Goal: Transaction & Acquisition: Purchase product/service

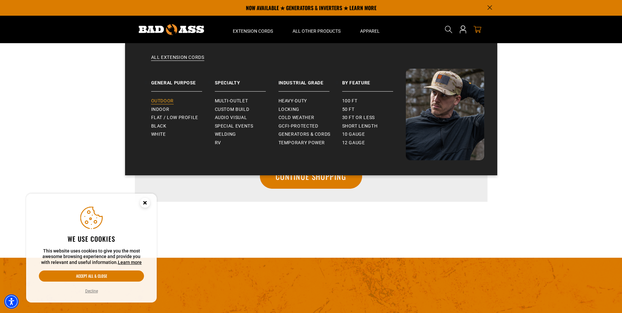
click at [167, 100] on span "Outdoor" at bounding box center [162, 101] width 23 height 6
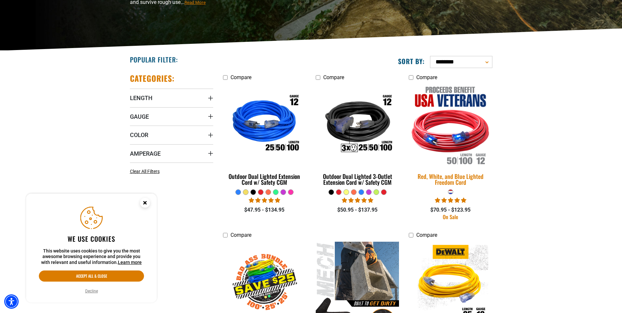
scroll to position [119, 0]
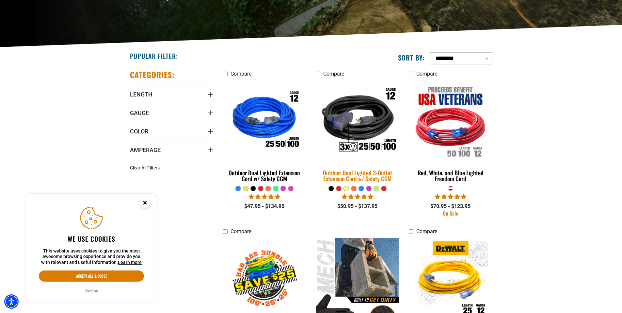
click at [361, 120] on img at bounding box center [357, 121] width 91 height 84
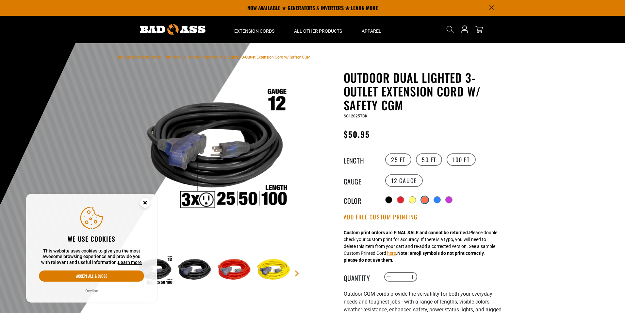
click at [424, 200] on div at bounding box center [424, 199] width 7 height 7
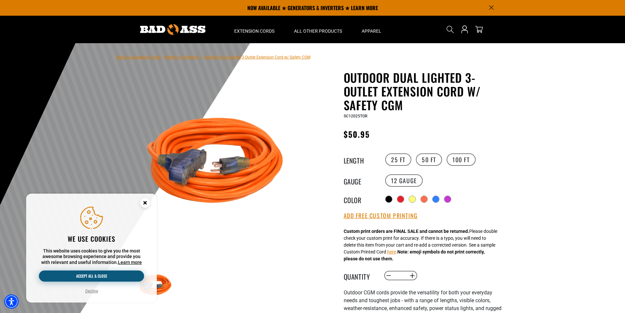
drag, startPoint x: 143, startPoint y: 202, endPoint x: 99, endPoint y: 275, distance: 85.2
click at [99, 275] on button "Accept all & close" at bounding box center [91, 275] width 105 height 11
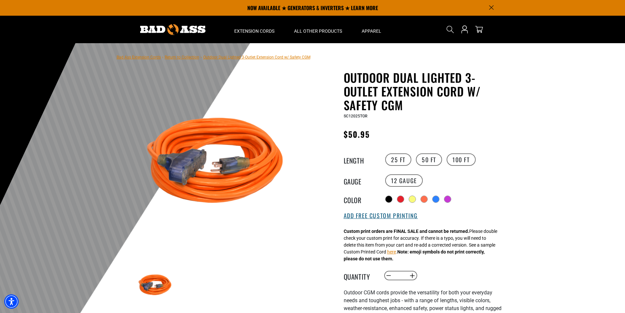
click at [370, 216] on button "Add Free Custom Printing" at bounding box center [381, 215] width 74 height 7
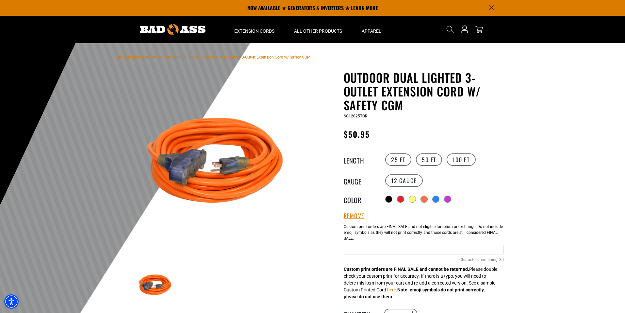
click at [356, 246] on input "Orange Cables" at bounding box center [424, 249] width 160 height 10
type input "**********"
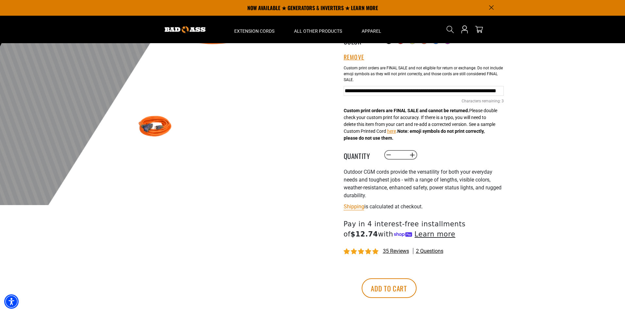
scroll to position [156, 0]
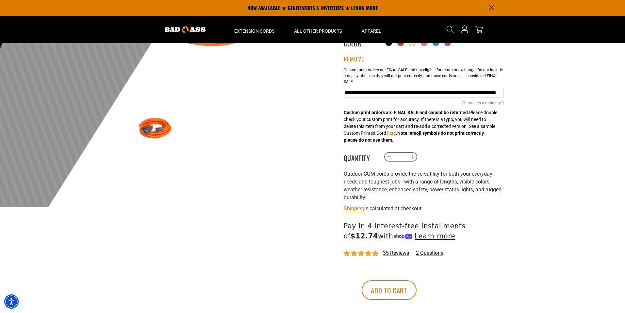
click at [412, 155] on button "Increase quantity for Outdoor Dual Lighted 3-Outlet Extension Cord w/ Safety CGM" at bounding box center [412, 156] width 10 height 11
type input "*"
click at [416, 289] on button "Add to cart" at bounding box center [388, 290] width 55 height 20
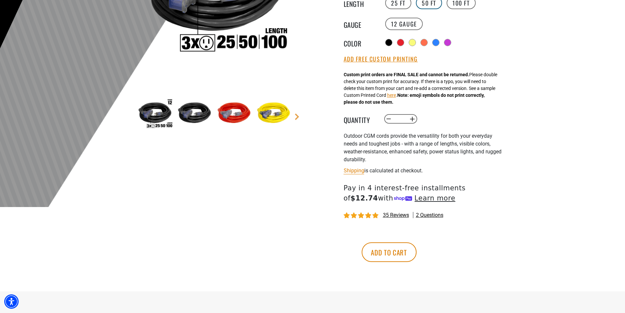
click at [427, 4] on label "50 FT" at bounding box center [429, 3] width 26 height 12
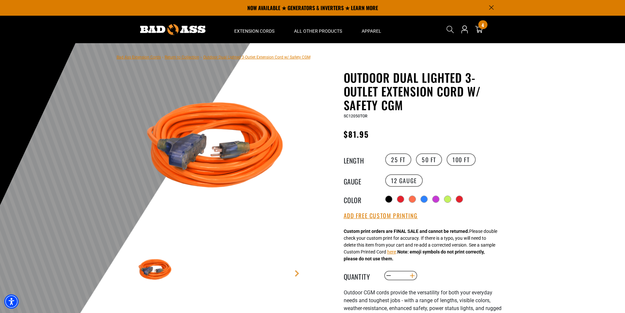
click at [412, 275] on button "Increase quantity for Outdoor Dual Lighted 3-Outlet Extension Cord w/ Safety CGM" at bounding box center [412, 275] width 10 height 11
type input "*"
click at [410, 214] on button "Add Free Custom Printing" at bounding box center [381, 215] width 74 height 7
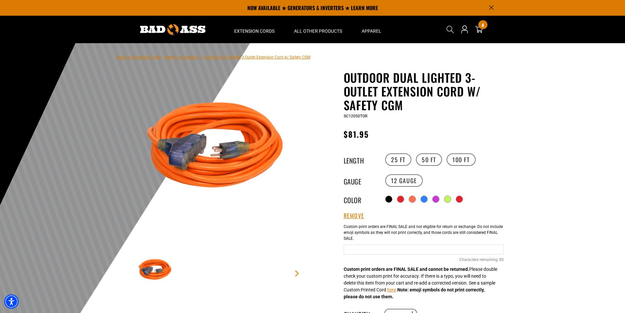
click at [391, 252] on input "Orange Cables" at bounding box center [424, 249] width 160 height 10
type input "**********"
click at [548, 201] on div at bounding box center [312, 203] width 625 height 320
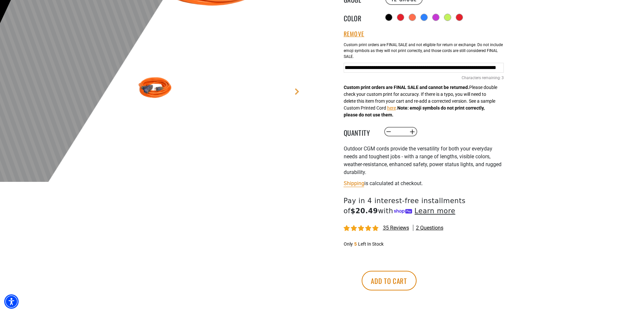
scroll to position [183, 0]
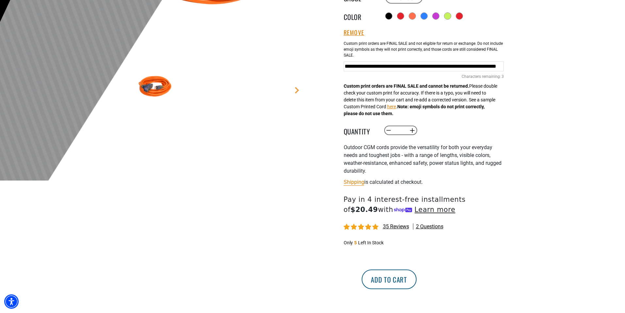
click at [416, 278] on button "Add to cart" at bounding box center [388, 279] width 55 height 20
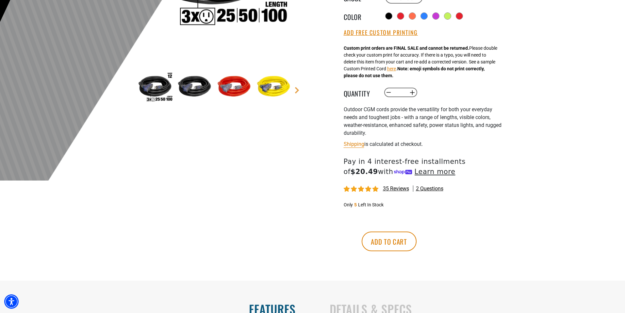
drag, startPoint x: 624, startPoint y: 46, endPoint x: 621, endPoint y: 28, distance: 18.5
click at [621, 20] on div at bounding box center [312, 20] width 625 height 320
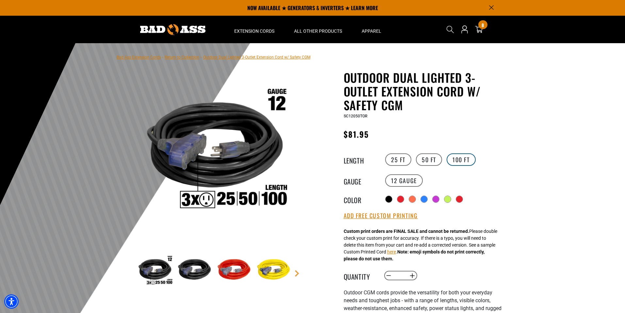
click at [454, 159] on label "100 FT" at bounding box center [460, 159] width 29 height 12
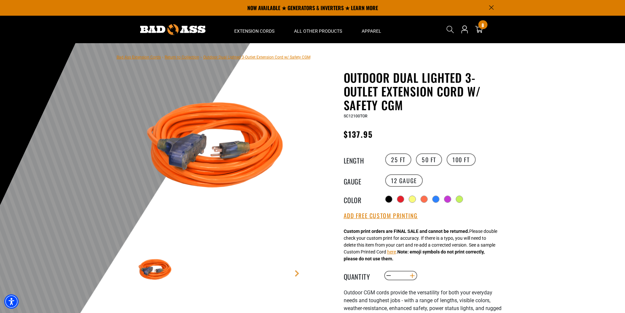
click at [412, 275] on button "Increase quantity for Outdoor Dual Lighted 3-Outlet Extension Cord w/ Safety CGM" at bounding box center [412, 275] width 10 height 11
type input "*"
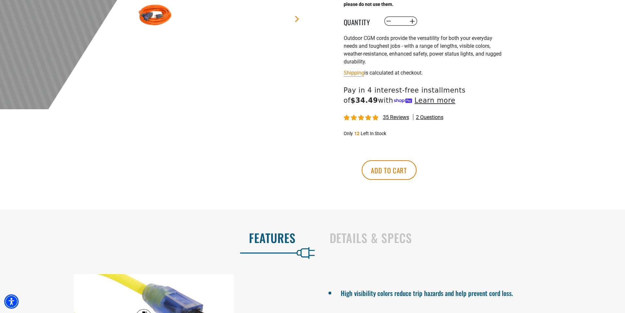
scroll to position [259, 0]
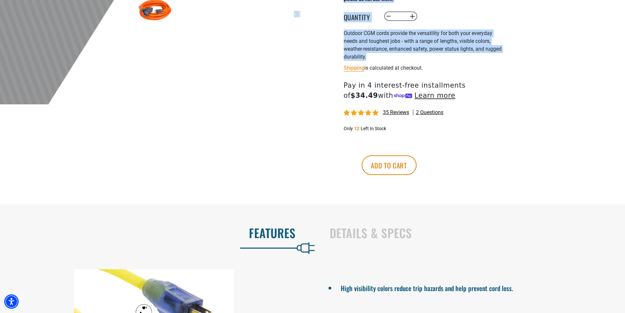
drag, startPoint x: 624, startPoint y: 63, endPoint x: 625, endPoint y: 56, distance: 7.3
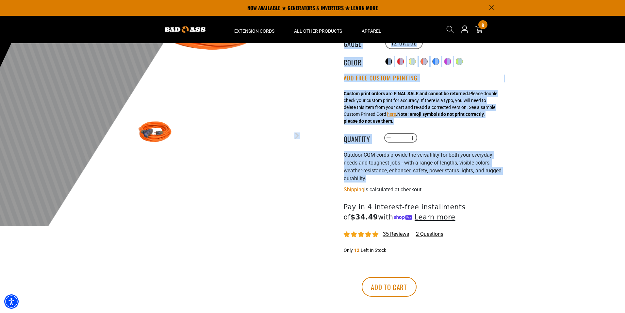
scroll to position [115, 0]
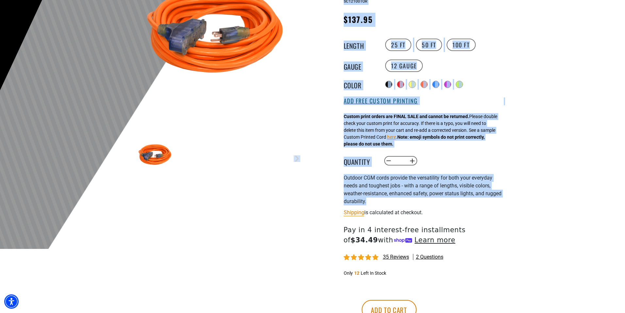
click at [407, 104] on button "Add Free Custom Printing" at bounding box center [381, 100] width 74 height 7
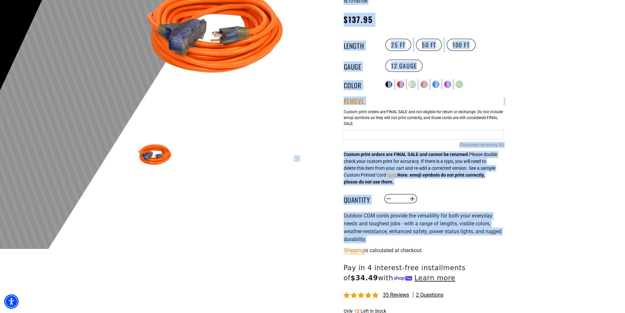
click at [376, 133] on input "Orange Cables" at bounding box center [424, 135] width 160 height 10
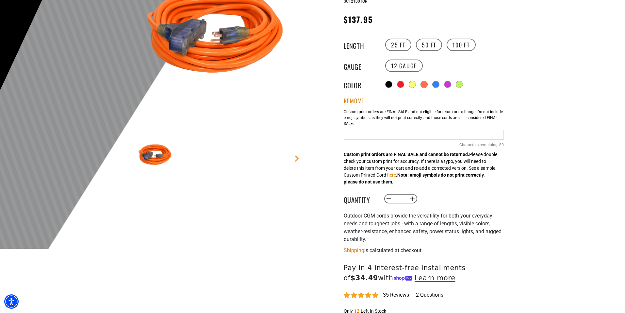
click at [376, 133] on input "Orange Cables" at bounding box center [424, 135] width 160 height 10
type input "**********"
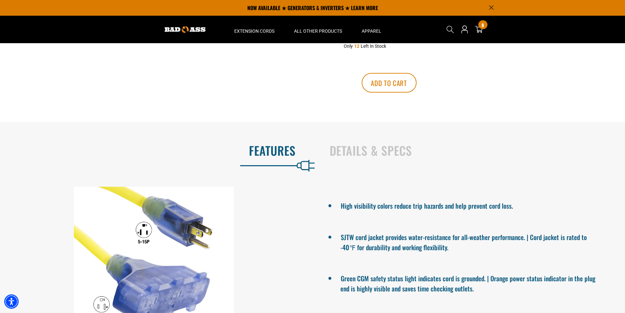
scroll to position [340, 0]
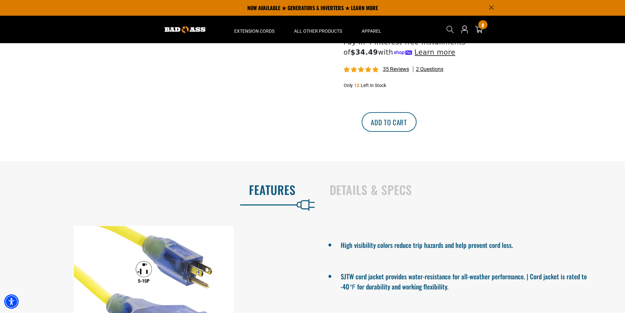
click at [416, 128] on button "Add to cart" at bounding box center [388, 122] width 55 height 20
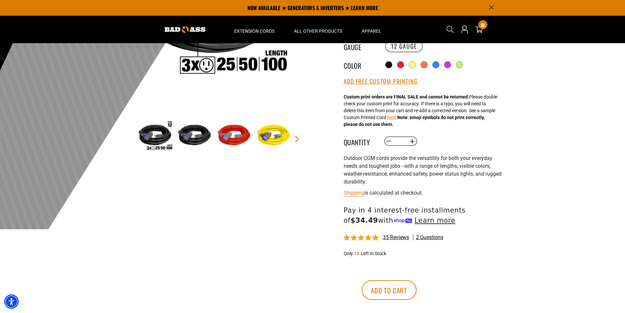
scroll to position [111, 0]
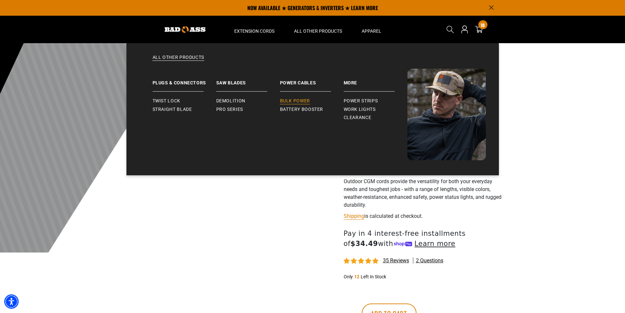
click at [306, 102] on span "Bulk Power" at bounding box center [295, 101] width 30 height 6
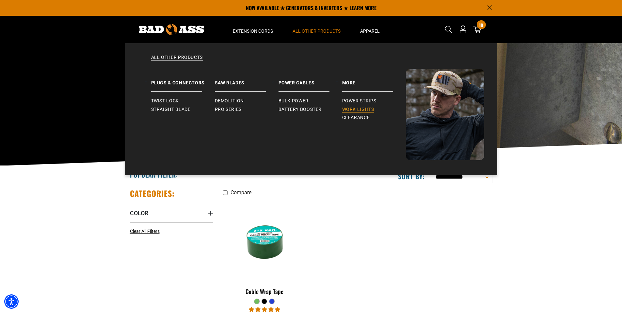
click at [360, 106] on span "Work Lights" at bounding box center [358, 109] width 32 height 6
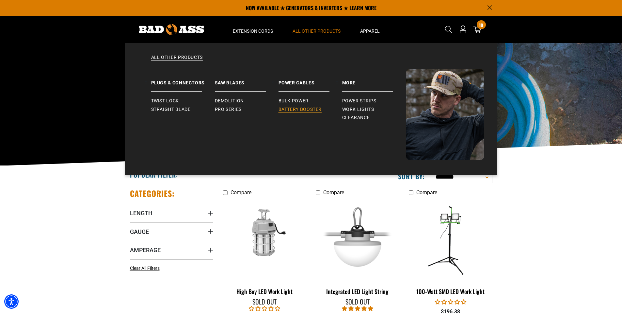
click at [288, 112] on span "Battery Booster" at bounding box center [300, 109] width 43 height 6
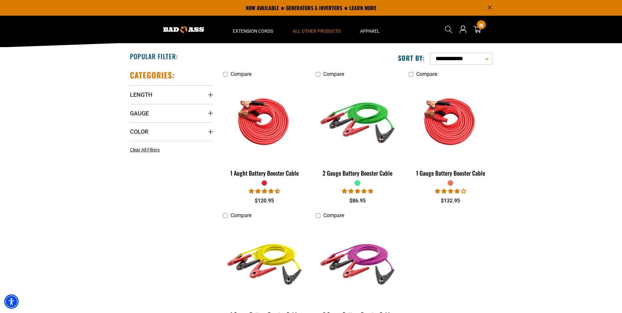
scroll to position [118, 0]
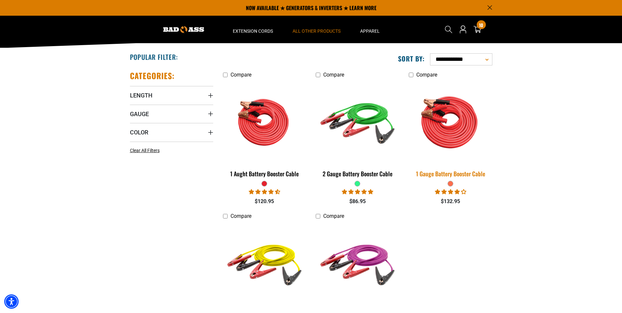
click at [460, 134] on img at bounding box center [450, 122] width 91 height 84
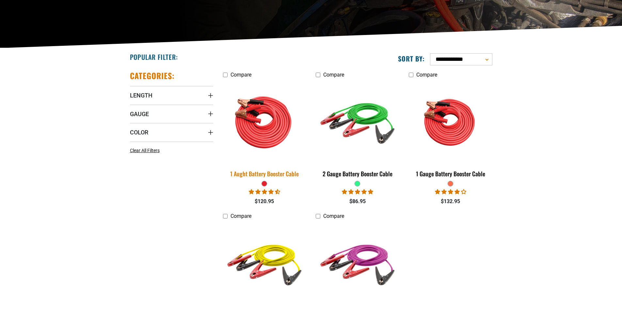
click at [286, 166] on link "1 Aught Battery Booster Cable" at bounding box center [264, 130] width 83 height 99
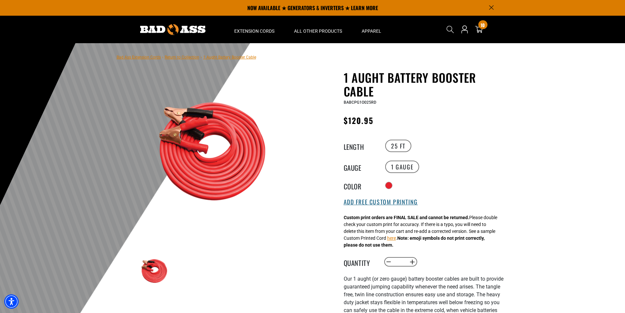
click at [360, 201] on button "Add Free Custom Printing" at bounding box center [381, 201] width 74 height 7
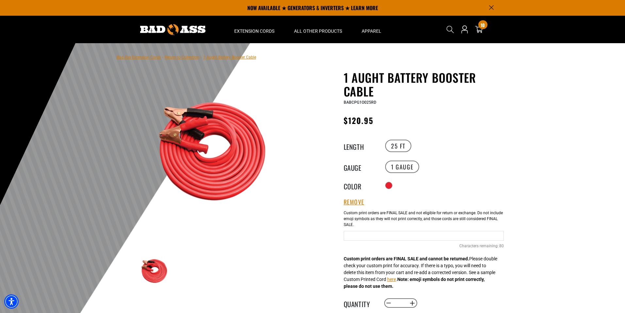
click at [358, 232] on input "Text field" at bounding box center [424, 236] width 160 height 10
type input "**********"
click at [414, 301] on button "Increase quantity for 1 Aught Battery Booster Cable" at bounding box center [412, 302] width 10 height 11
type input "*"
click at [605, 251] on div at bounding box center [312, 203] width 625 height 320
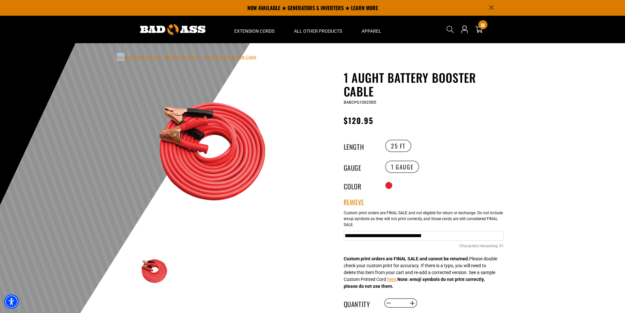
click at [605, 251] on div at bounding box center [312, 203] width 625 height 320
drag, startPoint x: 605, startPoint y: 251, endPoint x: 570, endPoint y: 194, distance: 66.9
click at [570, 194] on div at bounding box center [312, 203] width 625 height 320
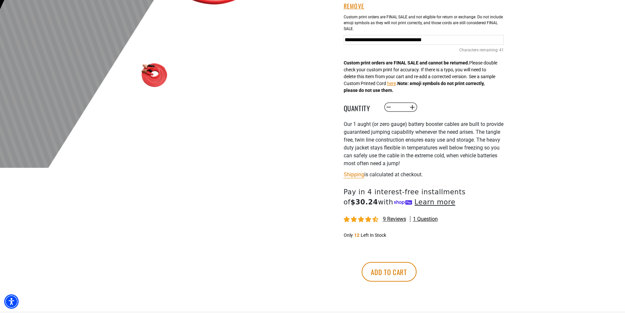
scroll to position [196, 0]
click at [416, 268] on button "Add to cart" at bounding box center [388, 271] width 55 height 20
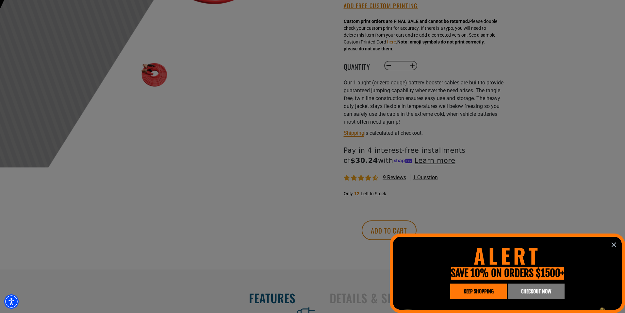
click at [488, 289] on span "KEEP SHOPPING" at bounding box center [478, 290] width 30 height 5
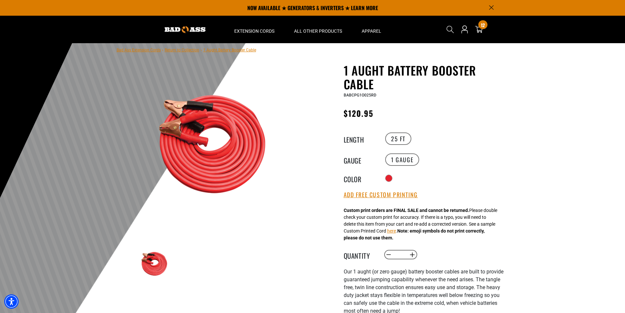
scroll to position [9, 0]
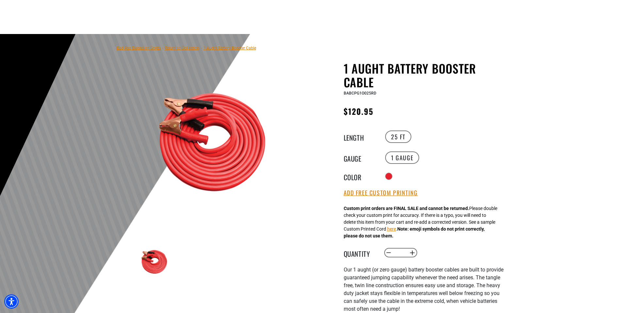
click at [593, 210] on div at bounding box center [312, 194] width 625 height 320
click at [594, 209] on div at bounding box center [312, 194] width 625 height 320
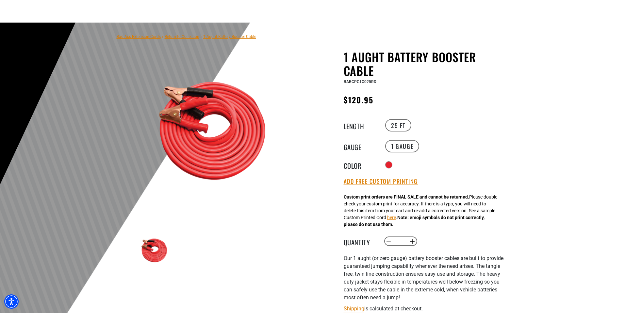
scroll to position [22, 0]
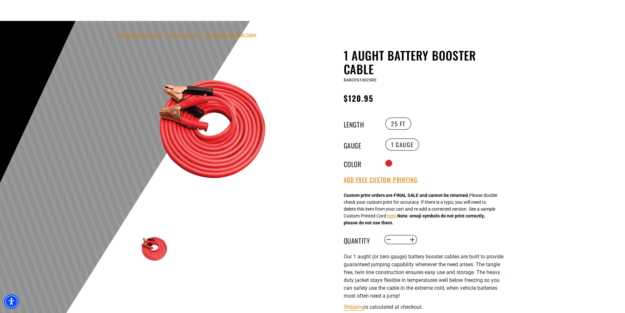
click at [569, 216] on div at bounding box center [312, 181] width 625 height 320
click at [573, 289] on div at bounding box center [312, 181] width 625 height 320
drag, startPoint x: 573, startPoint y: 289, endPoint x: 570, endPoint y: 301, distance: 12.0
drag, startPoint x: 570, startPoint y: 301, endPoint x: 541, endPoint y: 153, distance: 150.9
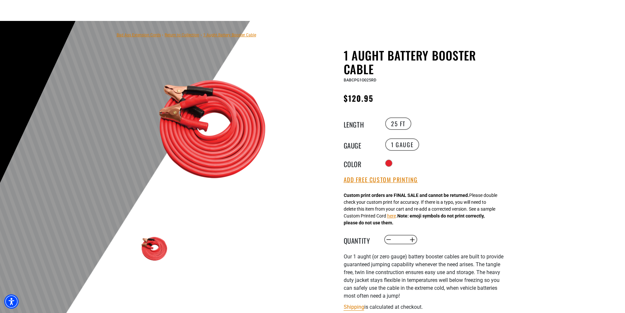
click at [541, 153] on div at bounding box center [312, 181] width 625 height 320
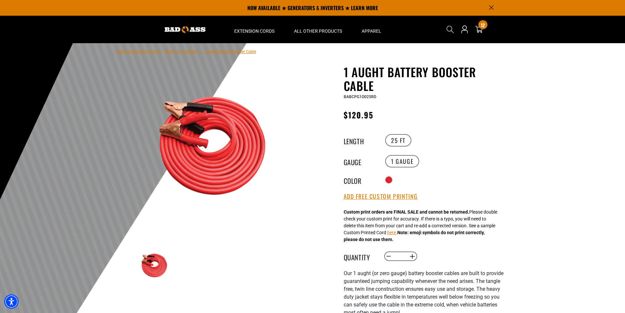
scroll to position [0, 0]
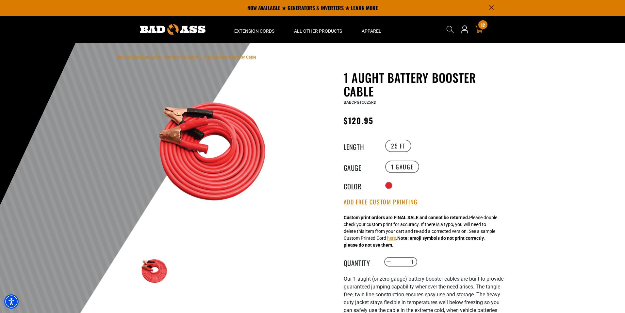
click at [482, 29] on icon at bounding box center [478, 29] width 8 height 8
